Goal: Information Seeking & Learning: Learn about a topic

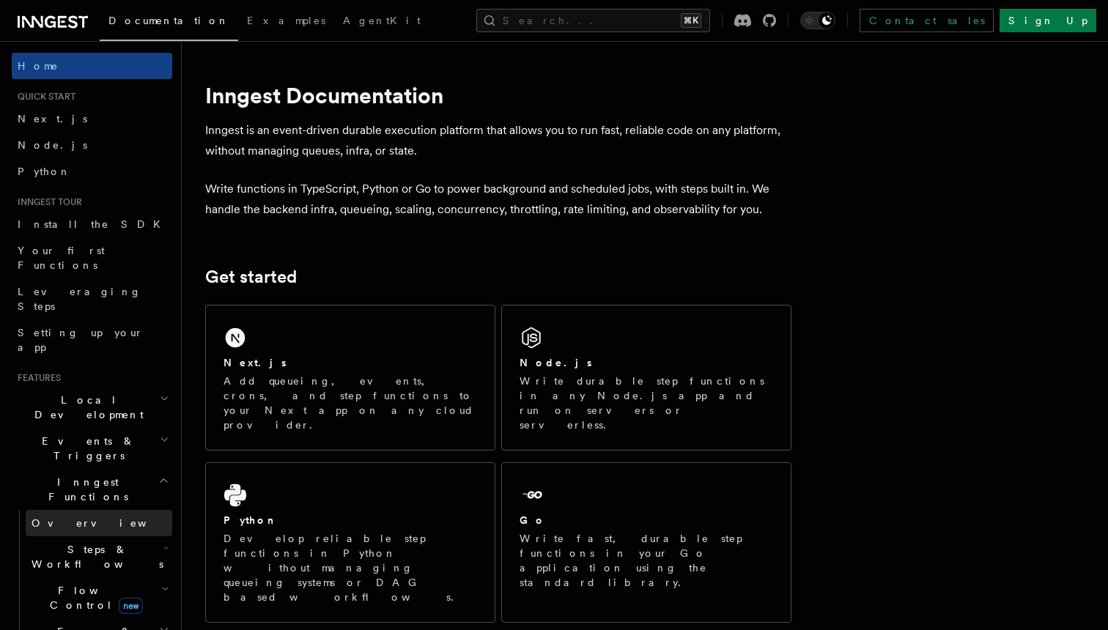
click at [100, 510] on link "Overview" at bounding box center [99, 523] width 147 height 26
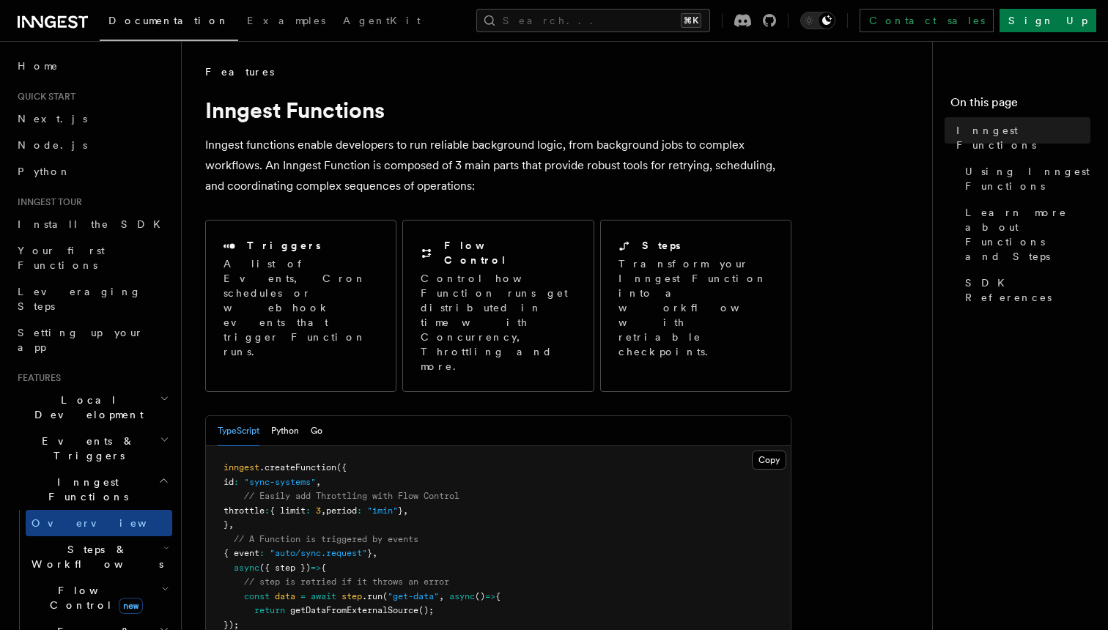
click at [103, 542] on span "Steps & Workflows" at bounding box center [95, 556] width 138 height 29
click at [88, 611] on span "Function steps" at bounding box center [101, 617] width 113 height 12
